Goal: Entertainment & Leisure: Consume media (video, audio)

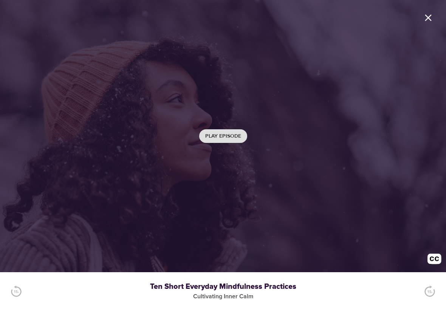
click at [230, 143] on button "Play Episode" at bounding box center [223, 136] width 48 height 14
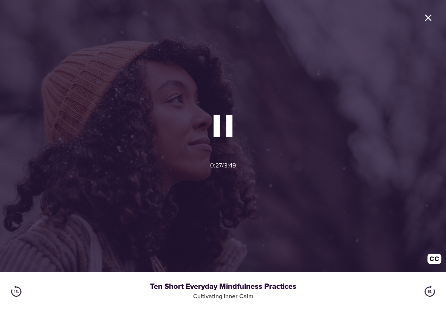
click at [435, 255] on img "button" at bounding box center [435, 261] width 14 height 14
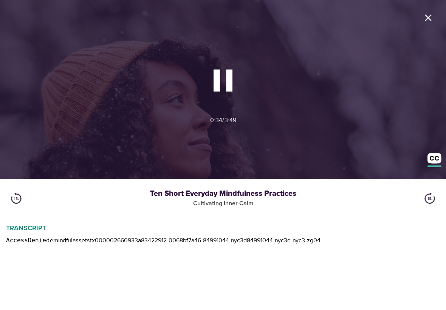
click at [433, 160] on img "button" at bounding box center [435, 160] width 14 height 14
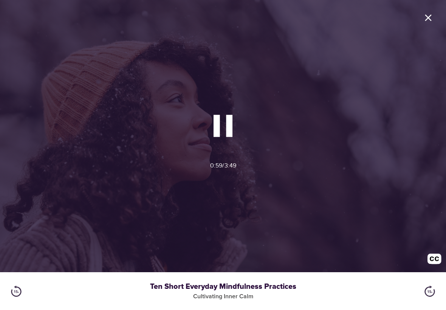
click at [433, 258] on img "button" at bounding box center [435, 261] width 14 height 14
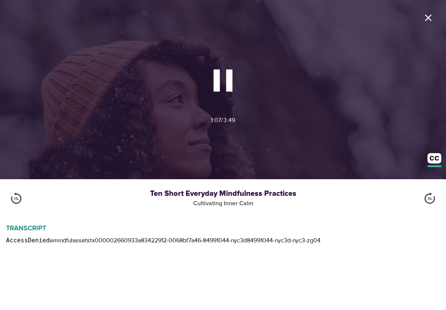
click at [215, 82] on icon "button" at bounding box center [223, 80] width 19 height 22
click at [431, 164] on img "button" at bounding box center [435, 160] width 14 height 14
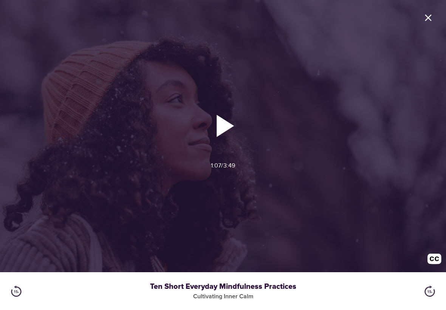
click at [220, 126] on icon "button" at bounding box center [225, 126] width 17 height 22
click at [224, 122] on icon "button" at bounding box center [223, 126] width 38 height 38
click at [222, 131] on icon "button" at bounding box center [225, 126] width 17 height 22
